Goal: Find specific page/section: Find specific page/section

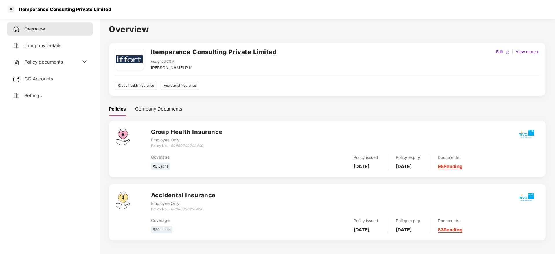
click at [12, 6] on div at bounding box center [10, 9] width 9 height 9
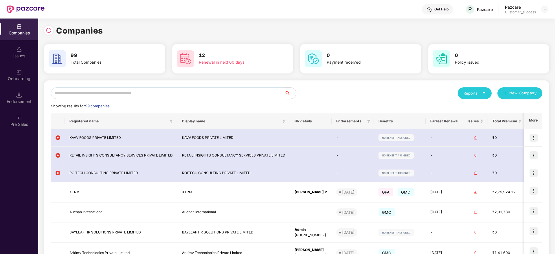
click at [137, 90] on input "text" at bounding box center [167, 93] width 233 height 12
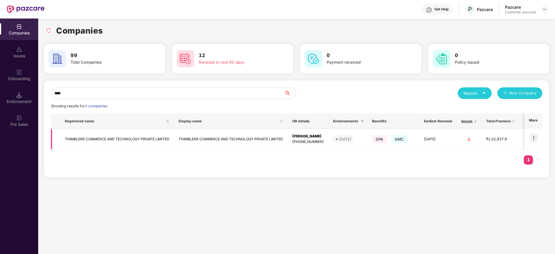
type input "****"
click at [76, 140] on td "THIMBLERR COMMERCE AND TECHNOLOGY PRIVATE LIMITED" at bounding box center [117, 139] width 114 height 21
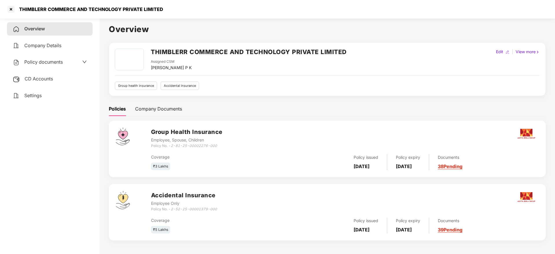
click at [198, 53] on h2 "THIMBLERR COMMERCE AND TECHNOLOGY PRIVATE LIMITED" at bounding box center [249, 52] width 196 height 10
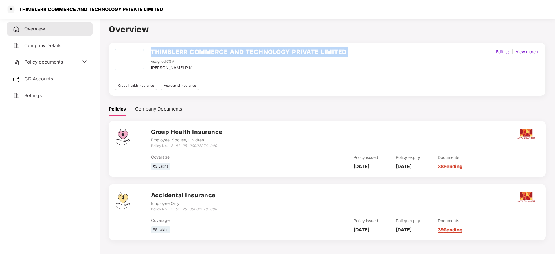
click at [198, 53] on h2 "THIMBLERR COMMERCE AND TECHNOLOGY PRIVATE LIMITED" at bounding box center [249, 52] width 196 height 10
copy h2 "THIMBLERR COMMERCE AND TECHNOLOGY PRIVATE LIMITED"
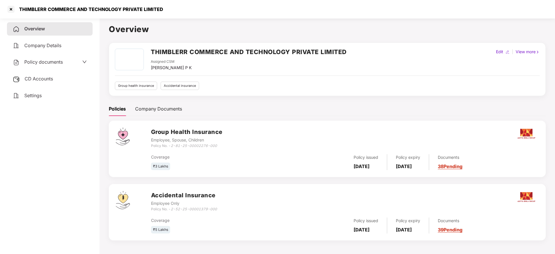
click at [34, 65] on div "Policy documents" at bounding box center [38, 62] width 50 height 8
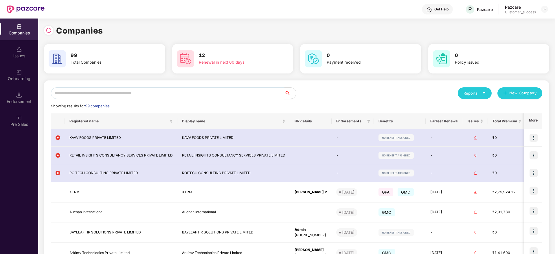
click at [93, 88] on input "text" at bounding box center [167, 93] width 233 height 12
